Goal: Task Accomplishment & Management: Manage account settings

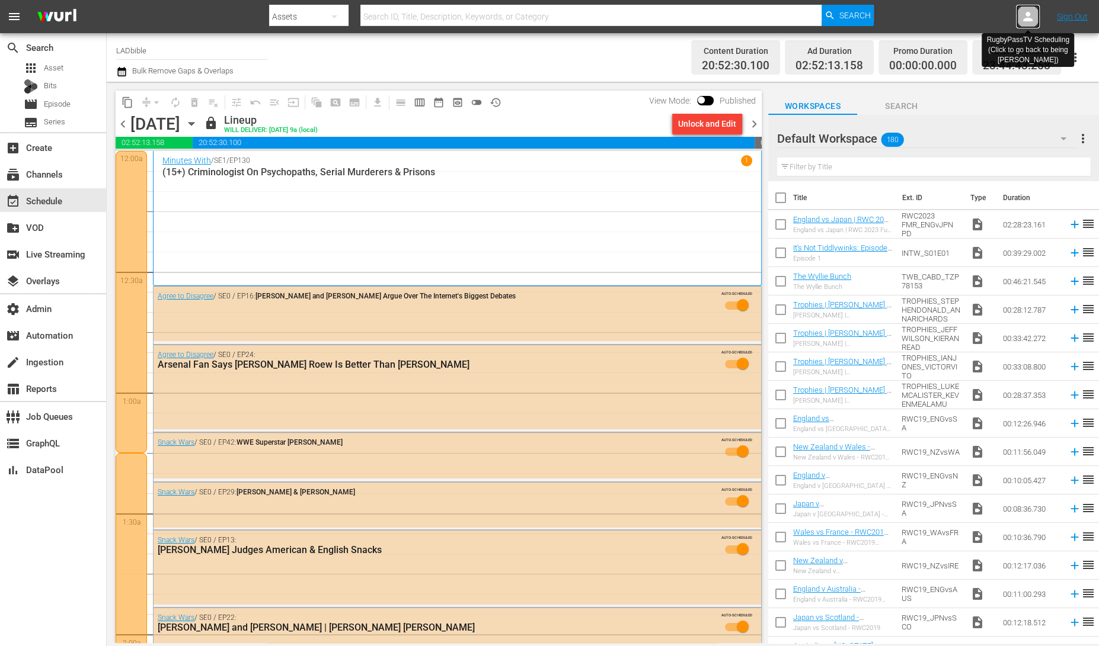
click at [1030, 10] on icon at bounding box center [1027, 16] width 14 height 14
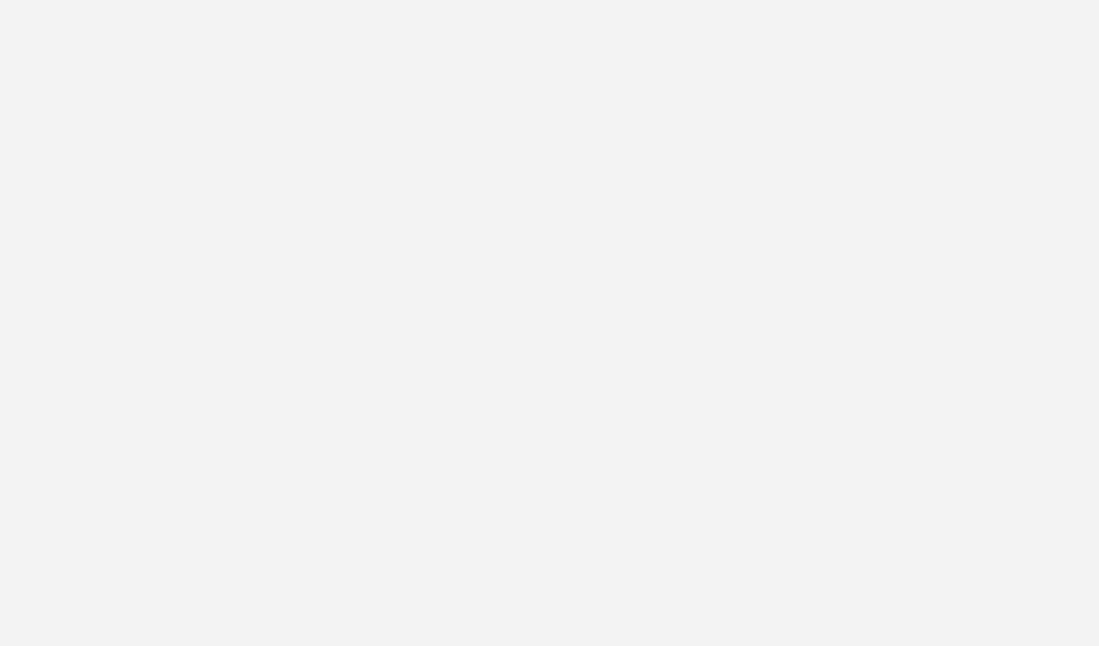
click at [1030, 10] on body at bounding box center [549, 323] width 1099 height 646
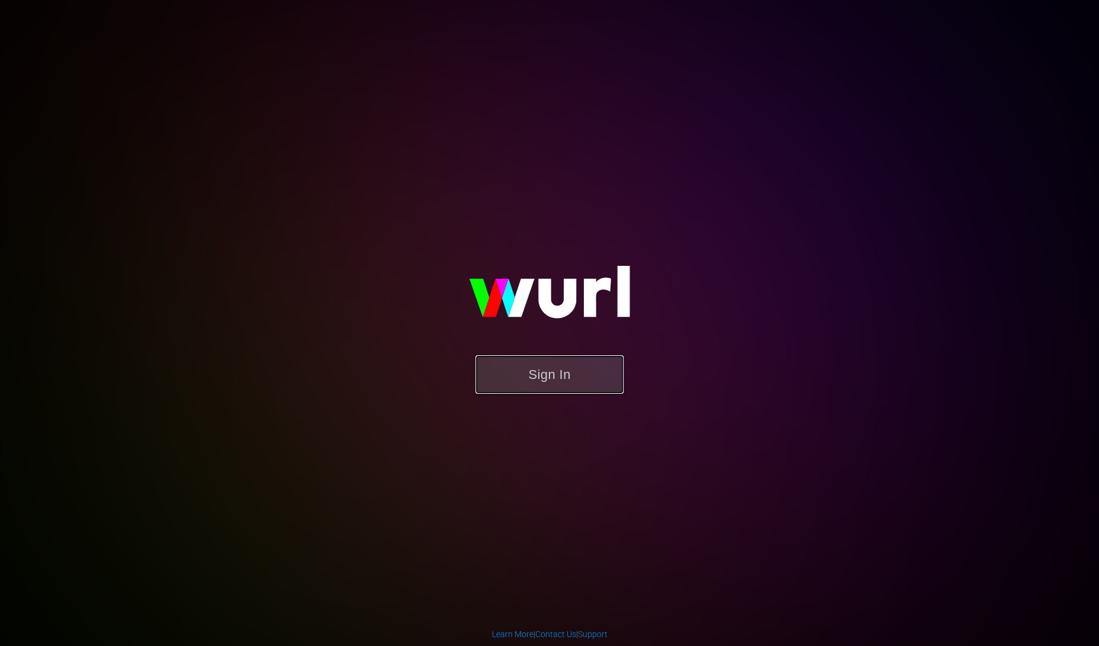
click at [533, 389] on button "Sign In" at bounding box center [549, 375] width 148 height 39
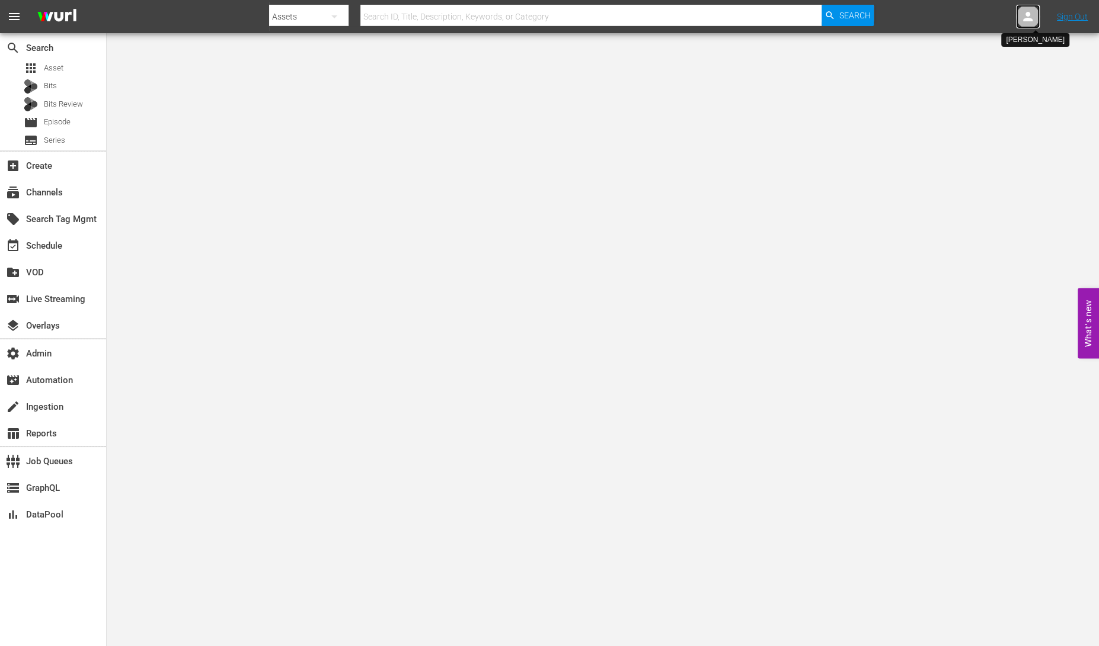
click at [1027, 15] on icon at bounding box center [1027, 16] width 9 height 9
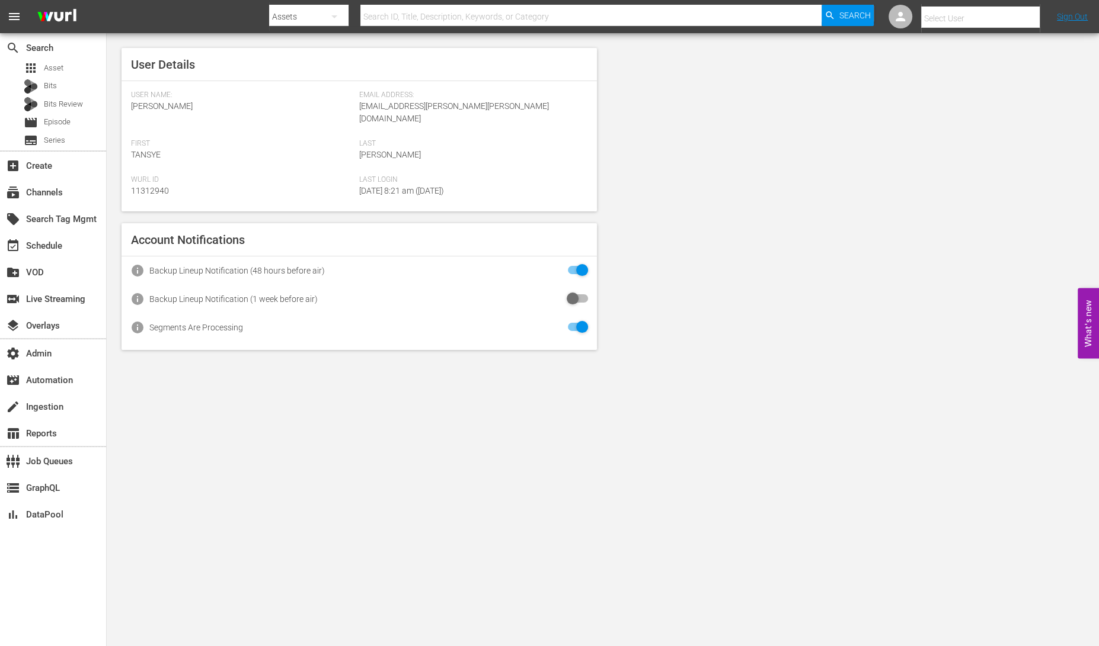
click at [990, 8] on input "text" at bounding box center [997, 18] width 152 height 28
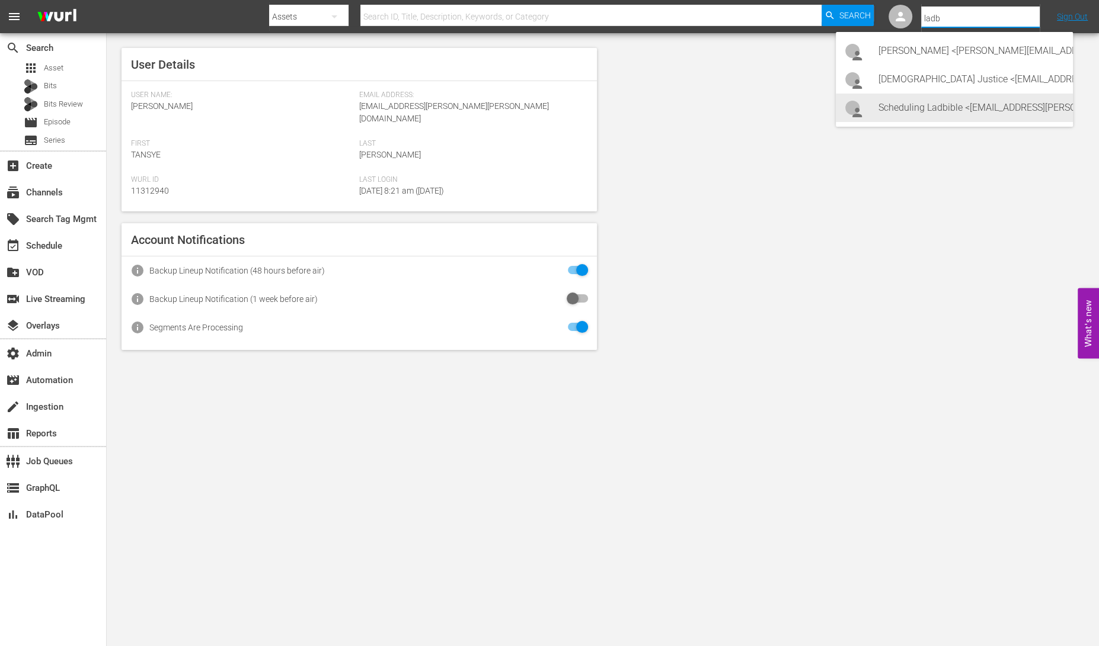
click at [955, 110] on div "Scheduling Ladbible <ladbible-scheduling@wurl.com>" at bounding box center [970, 108] width 185 height 28
type input "Scheduling Ladbible (11314840)"
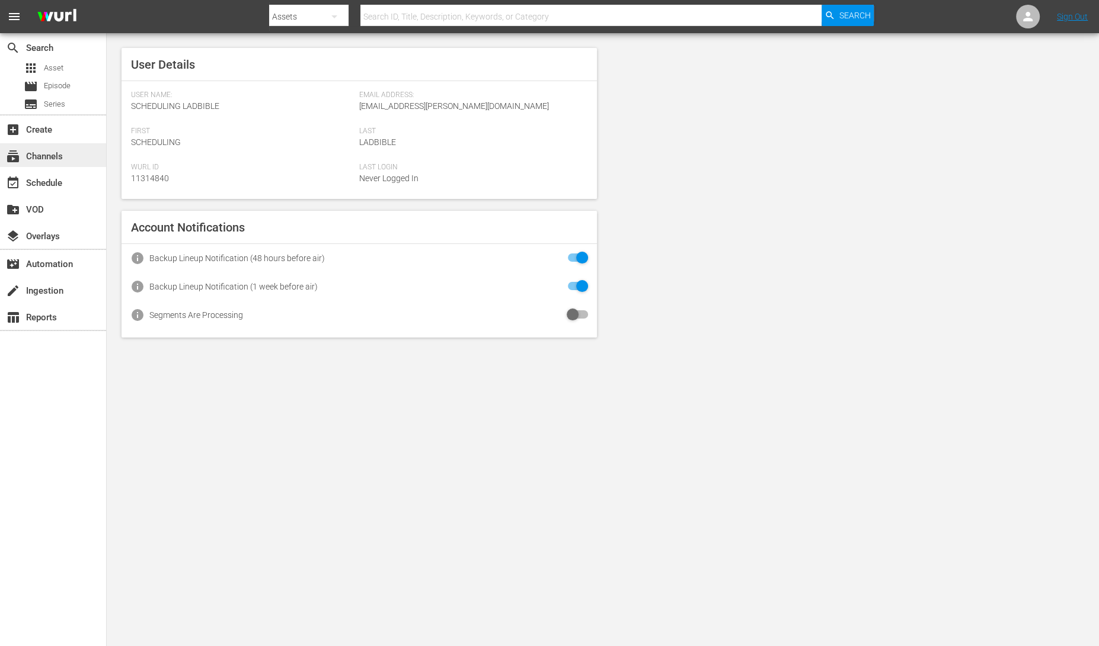
click at [46, 164] on div "subscriptions Channels" at bounding box center [53, 155] width 106 height 24
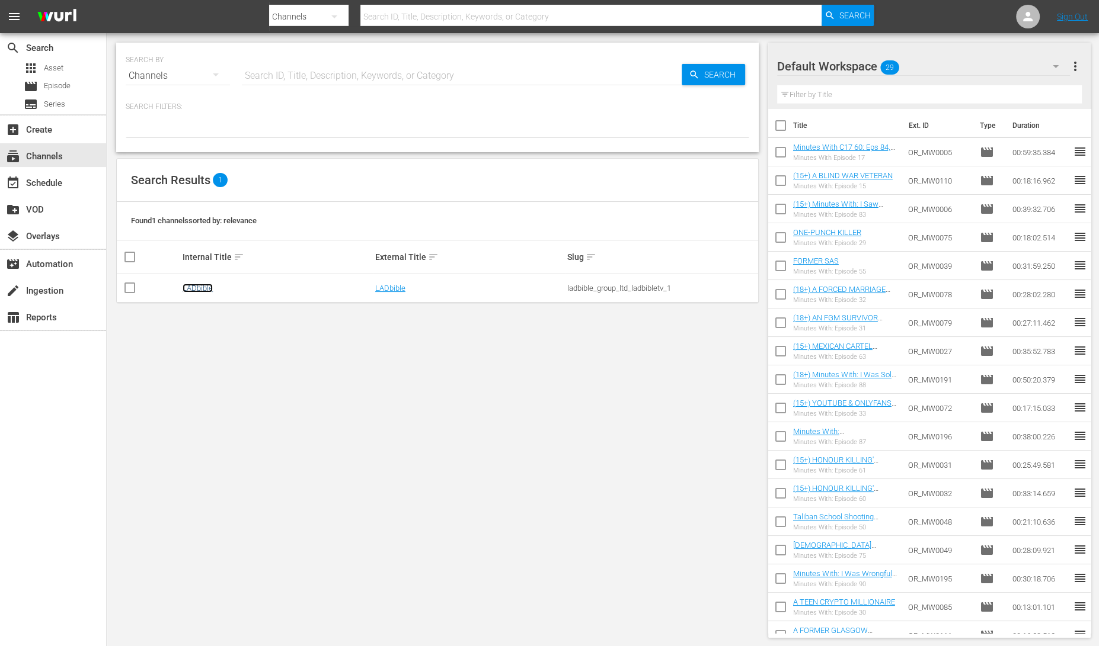
click at [200, 284] on link "LADbible" at bounding box center [198, 288] width 30 height 9
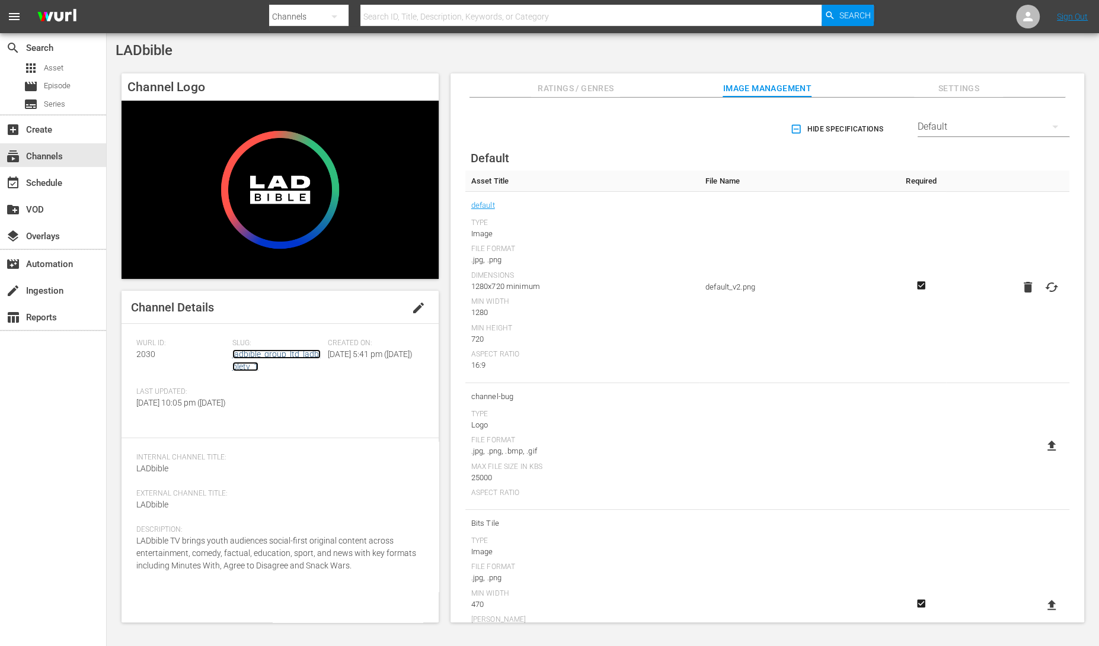
click at [284, 357] on link "ladbible_group_ltd_ladbibletv_1" at bounding box center [276, 361] width 88 height 22
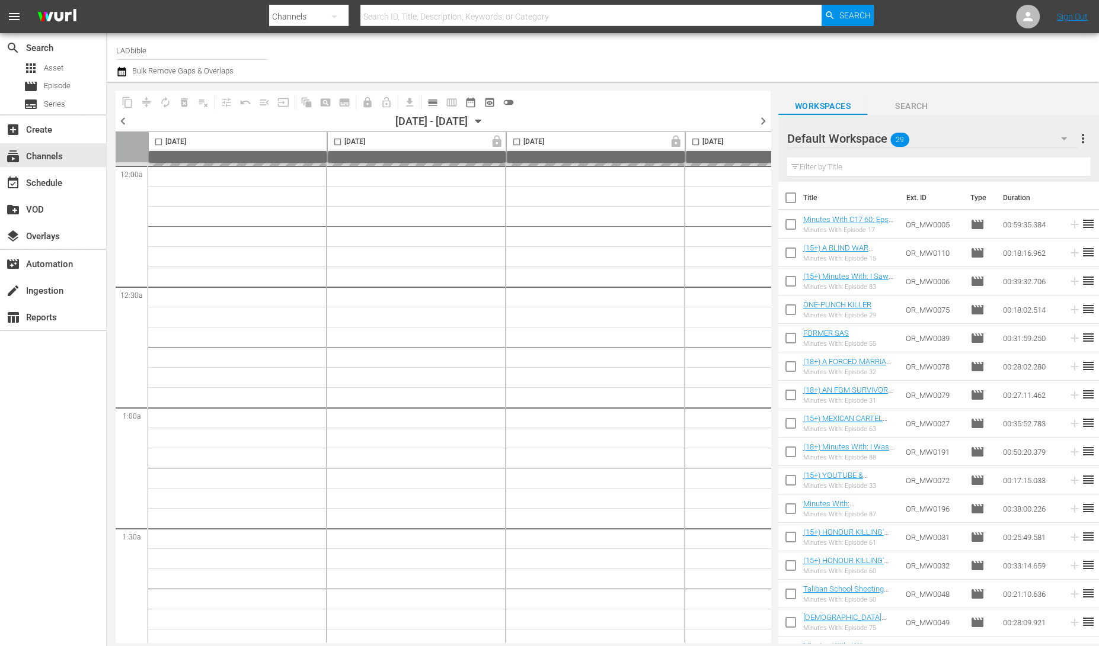
click at [926, 136] on div "Default Workspace 29" at bounding box center [932, 138] width 291 height 33
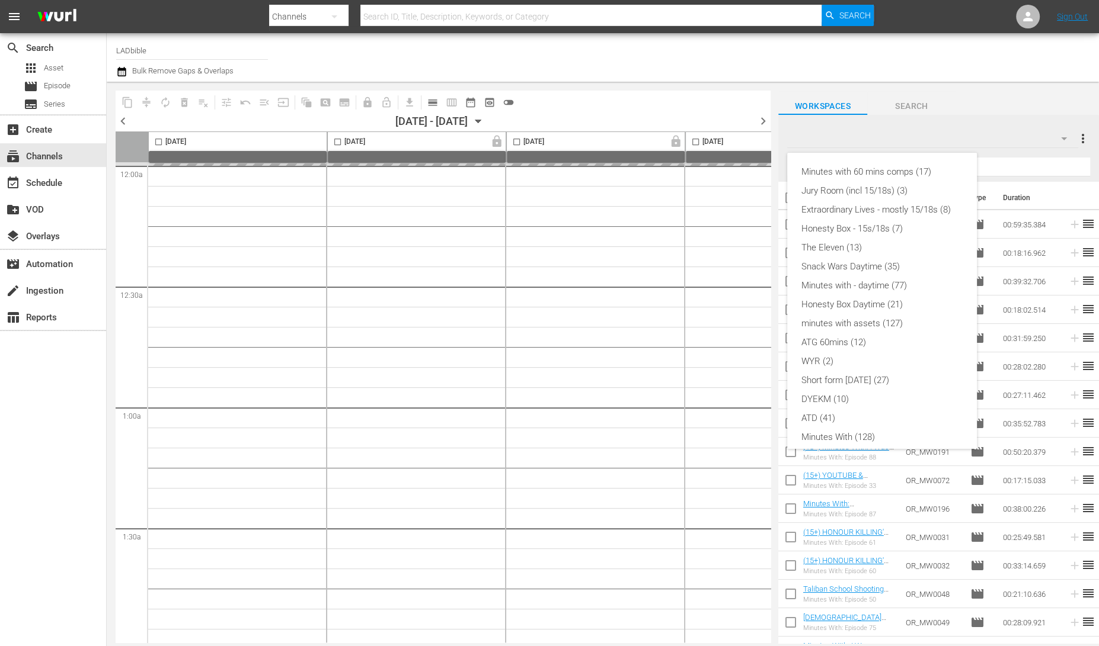
scroll to position [101, 0]
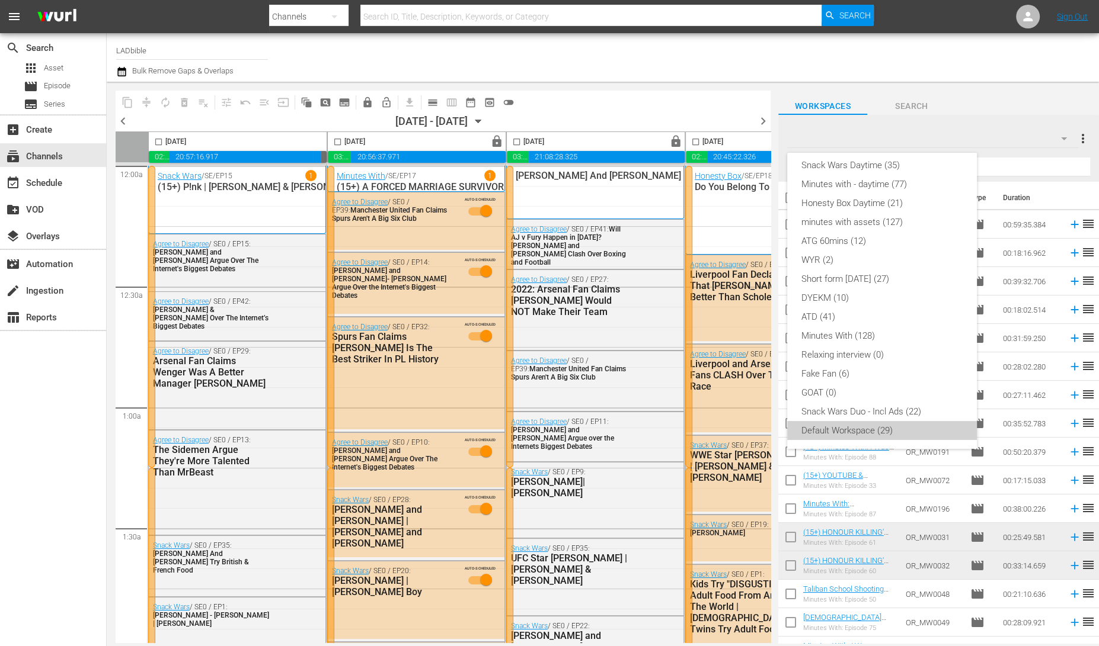
click at [881, 430] on div "Default Workspace (29)" at bounding box center [881, 430] width 161 height 19
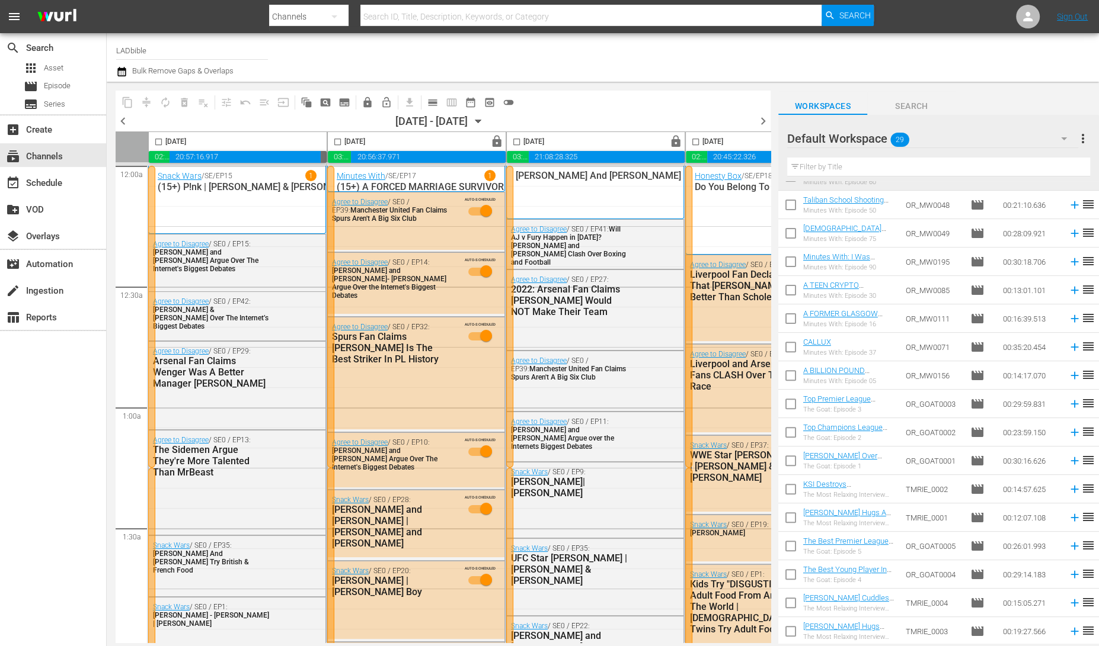
scroll to position [0, 0]
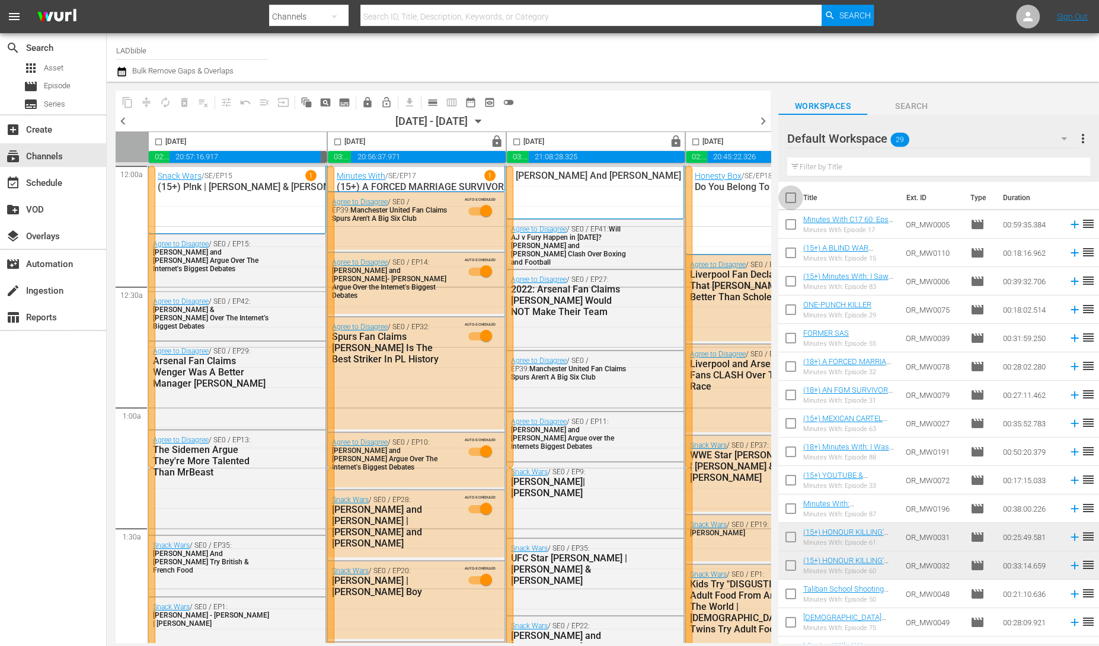
click at [790, 191] on input "checkbox" at bounding box center [790, 200] width 25 height 25
checkbox input "true"
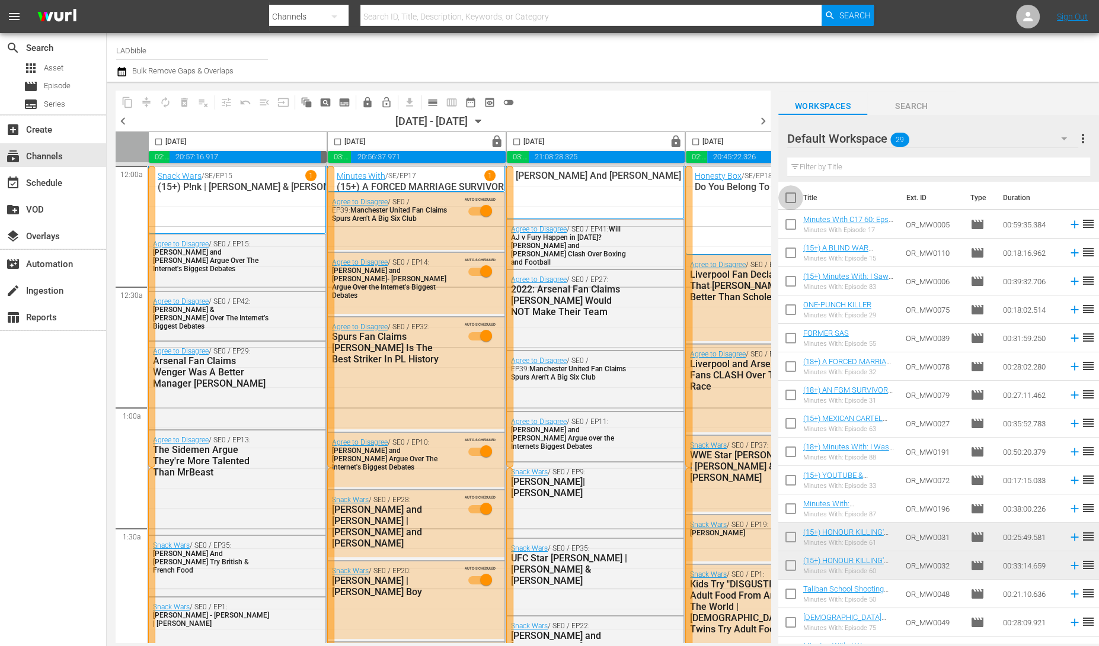
checkbox input "true"
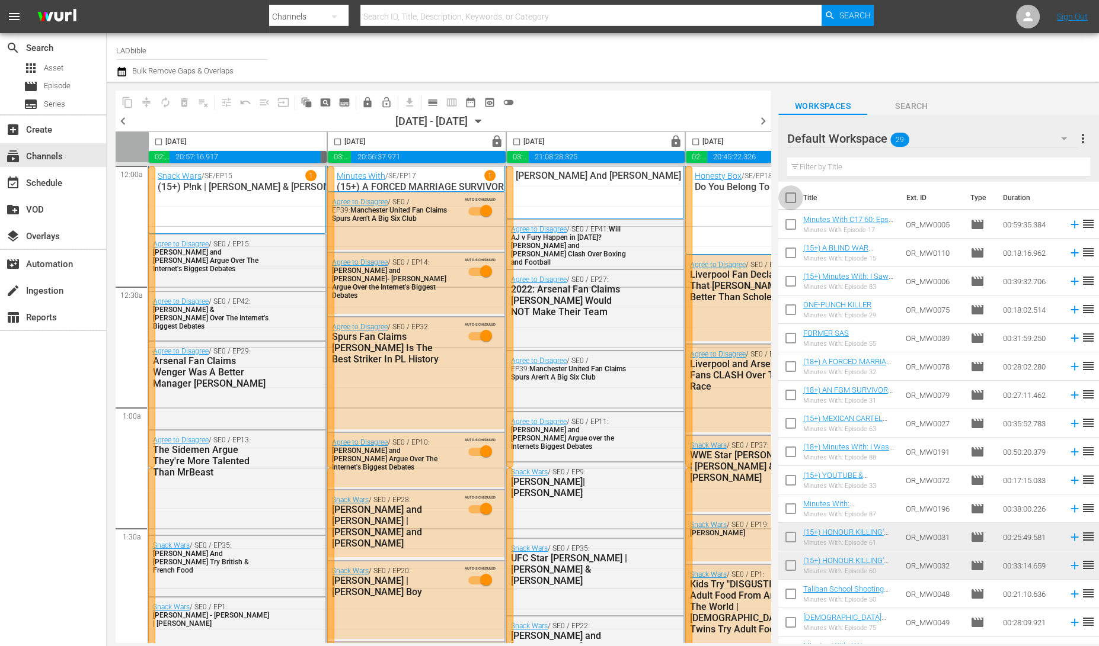
checkbox input "true"
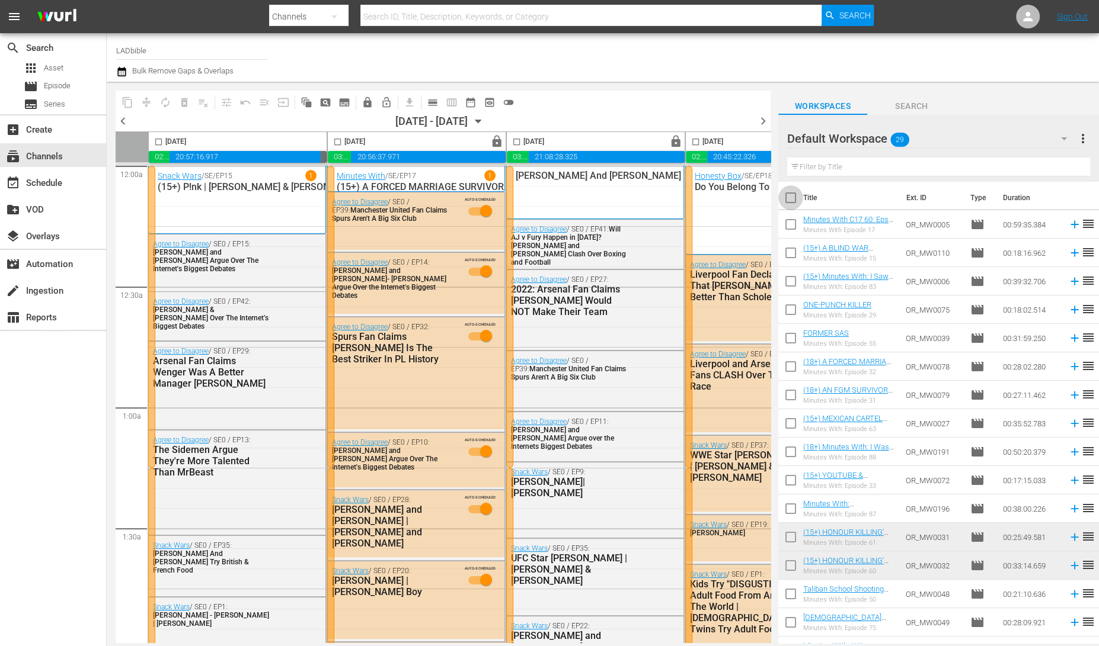
checkbox input "true"
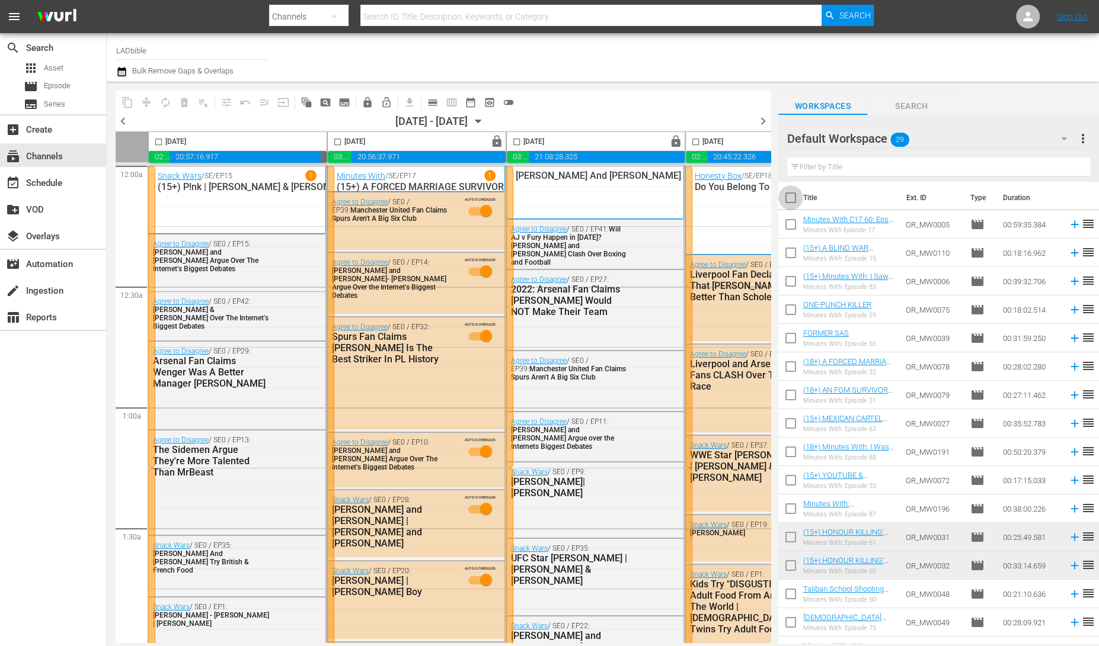
checkbox input "true"
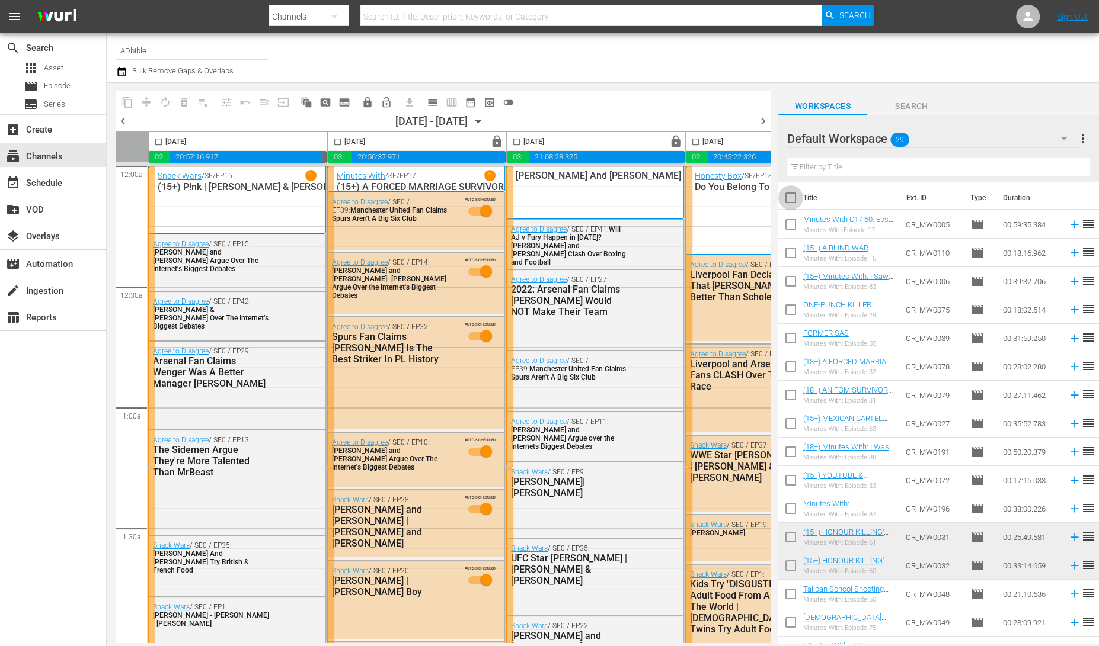
checkbox input "true"
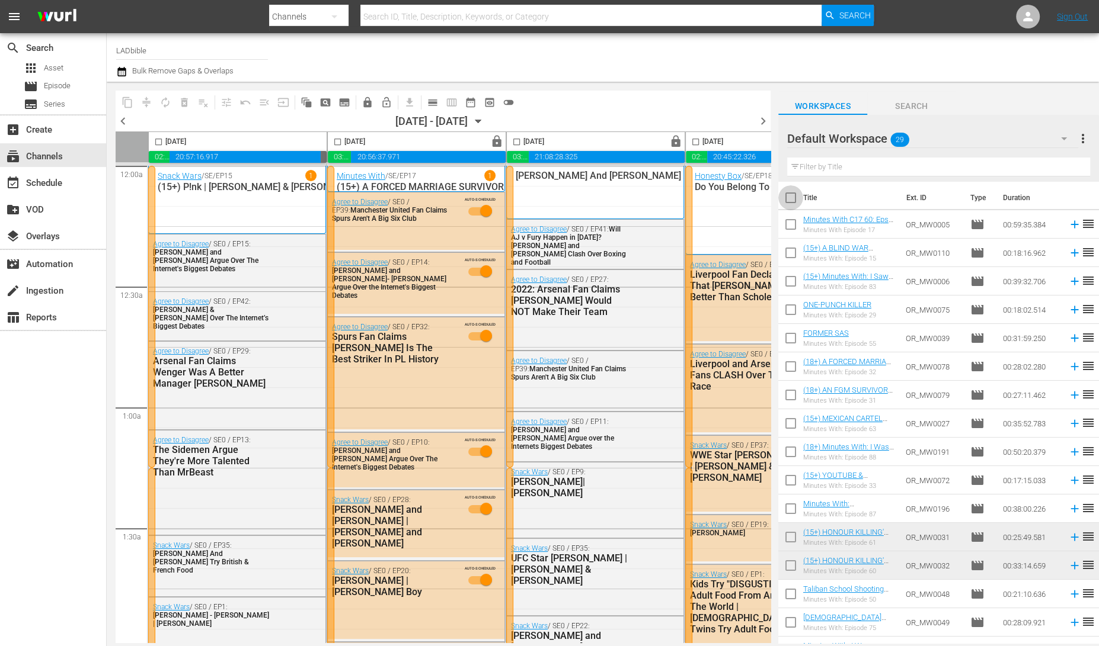
checkbox input "true"
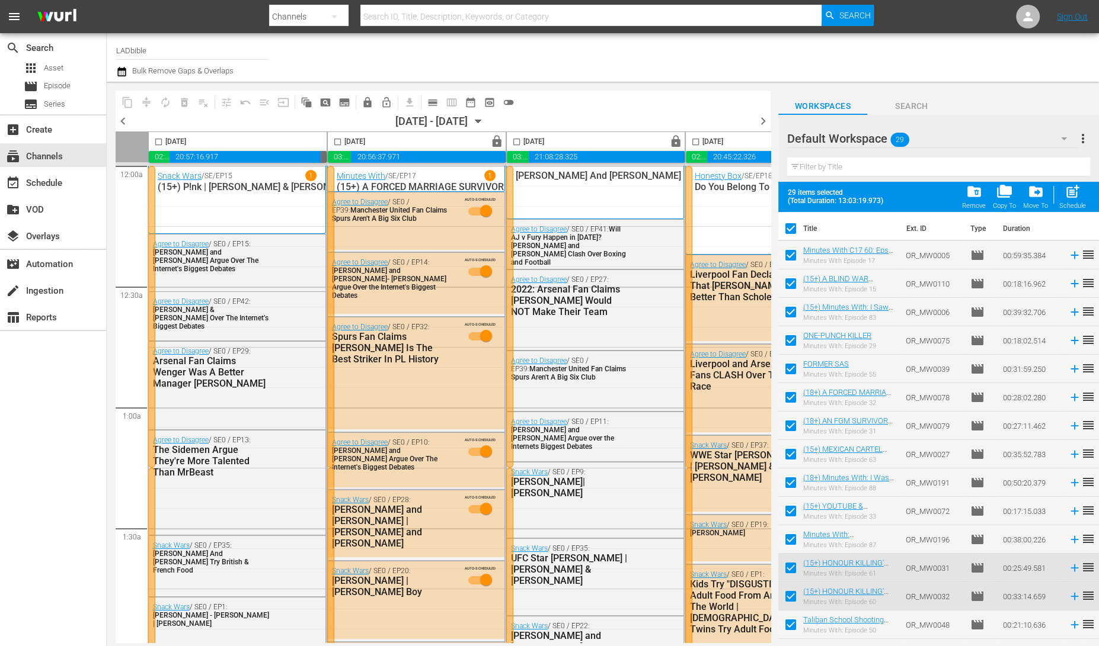
click at [897, 50] on div at bounding box center [868, 57] width 442 height 43
click at [796, 255] on input "checkbox" at bounding box center [790, 257] width 25 height 25
checkbox input "false"
